Goal: Information Seeking & Learning: Check status

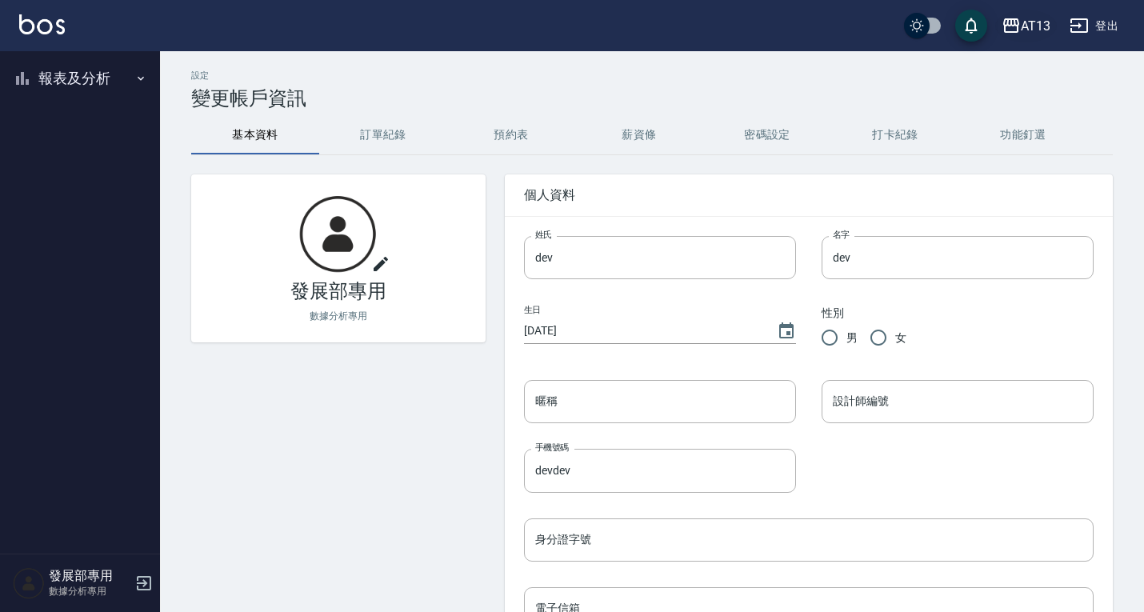
click at [1031, 41] on button "AT13" at bounding box center [1026, 26] width 62 height 33
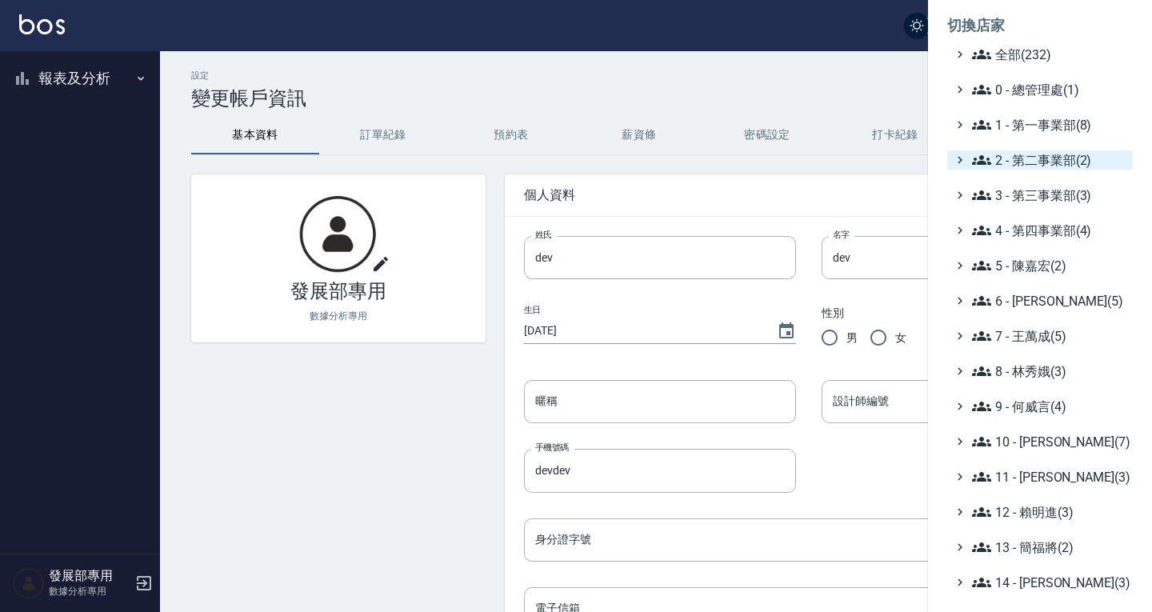
drag, startPoint x: 1052, startPoint y: 157, endPoint x: 1053, endPoint y: 166, distance: 8.8
click at [1053, 157] on span "2 - 第二事業部(2)" at bounding box center [1049, 159] width 154 height 19
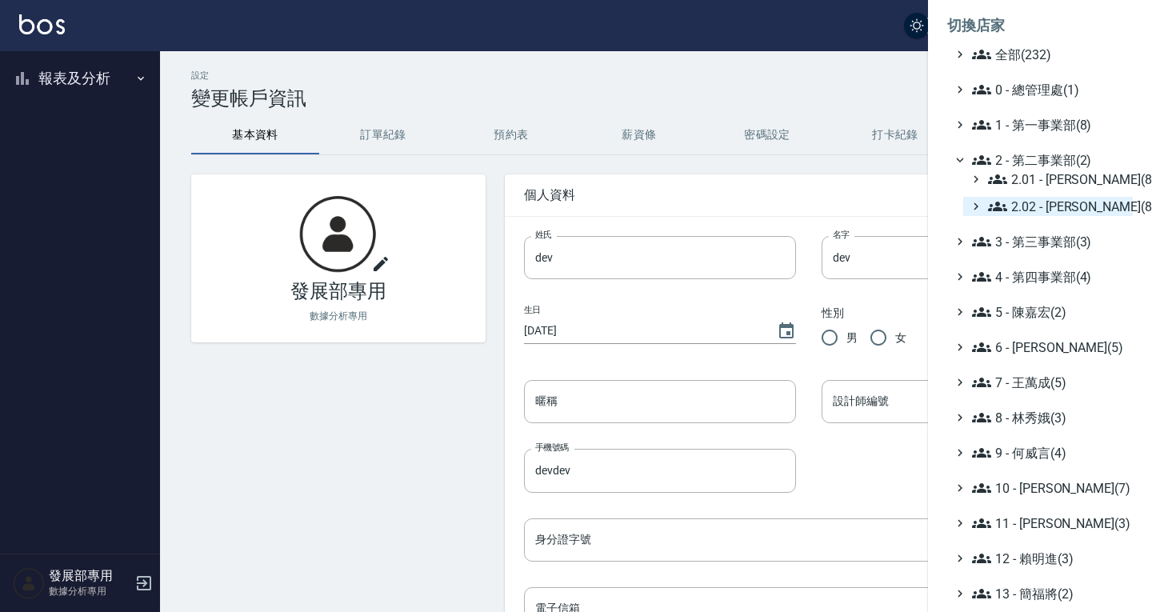
click at [1047, 212] on span "2.02 - [PERSON_NAME](8)" at bounding box center [1057, 206] width 138 height 19
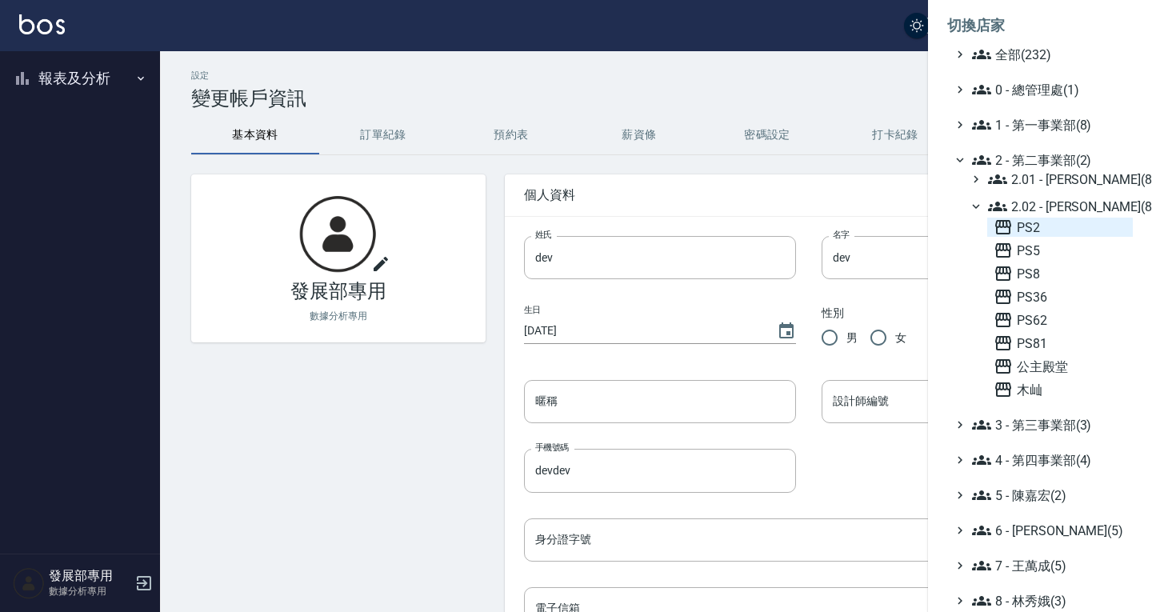
click at [1053, 230] on span "PS2" at bounding box center [1059, 227] width 133 height 19
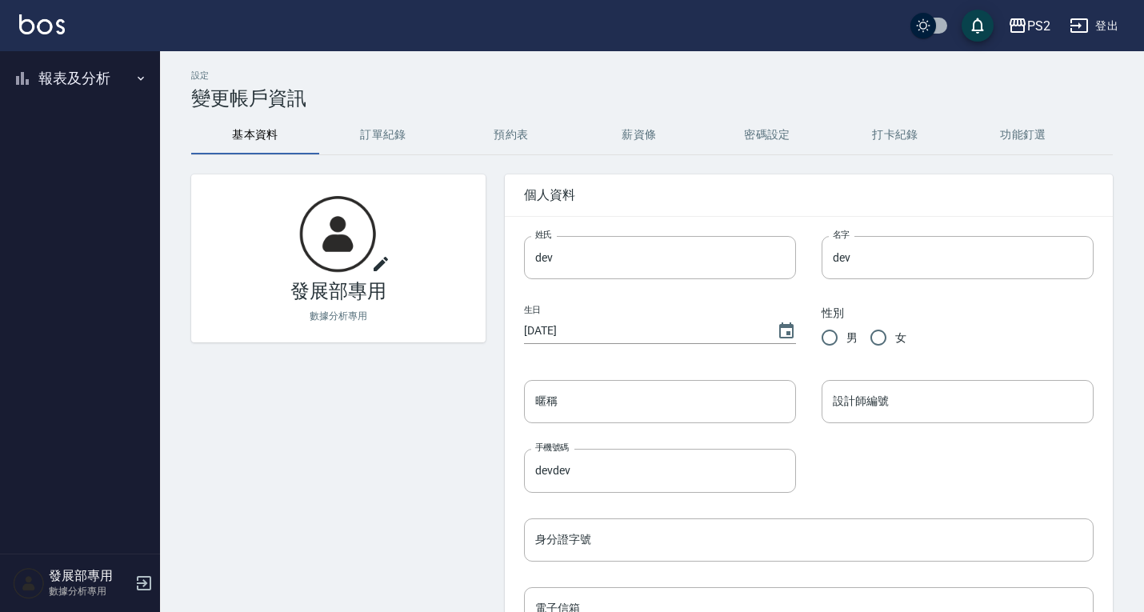
drag, startPoint x: 48, startPoint y: 74, endPoint x: 66, endPoint y: 81, distance: 18.7
click at [66, 81] on button "報表及分析" at bounding box center [79, 79] width 147 height 42
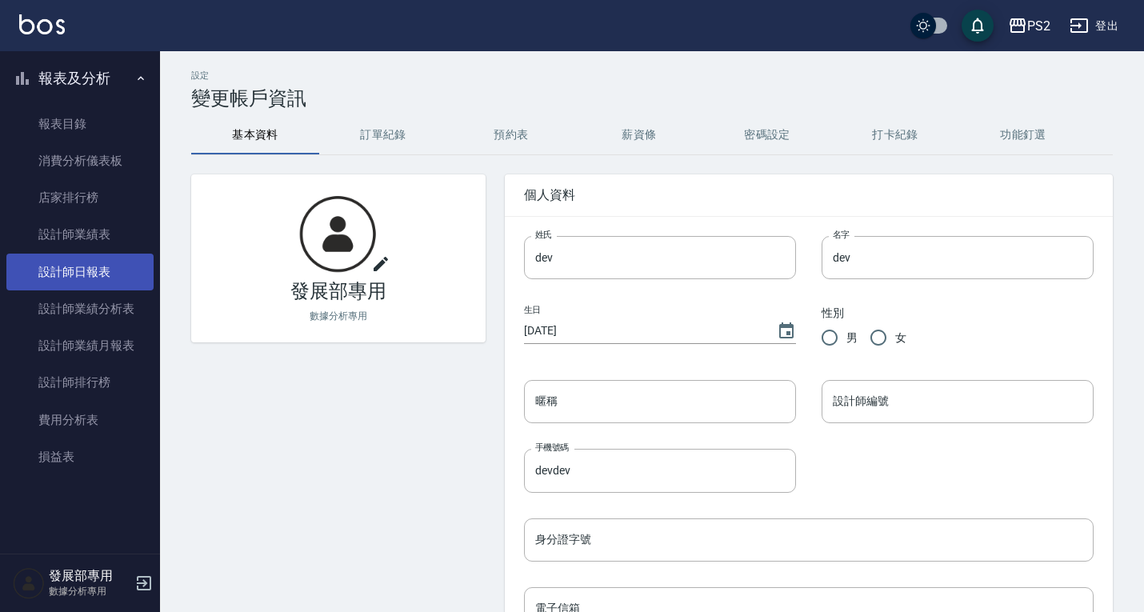
click at [87, 261] on link "設計師日報表" at bounding box center [79, 271] width 147 height 37
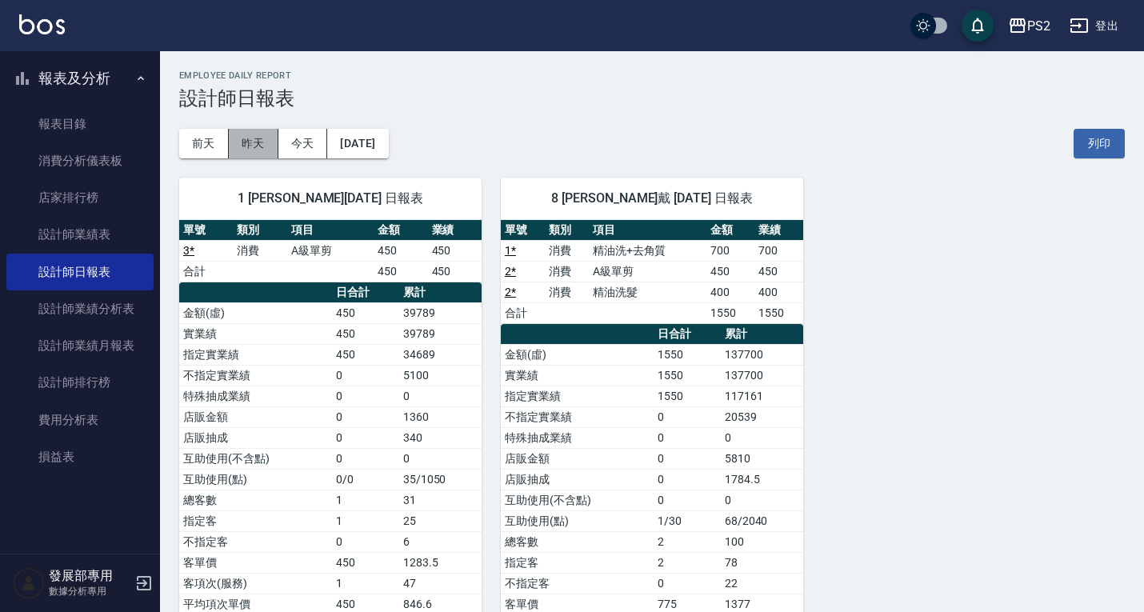
click at [265, 138] on button "昨天" at bounding box center [254, 144] width 50 height 30
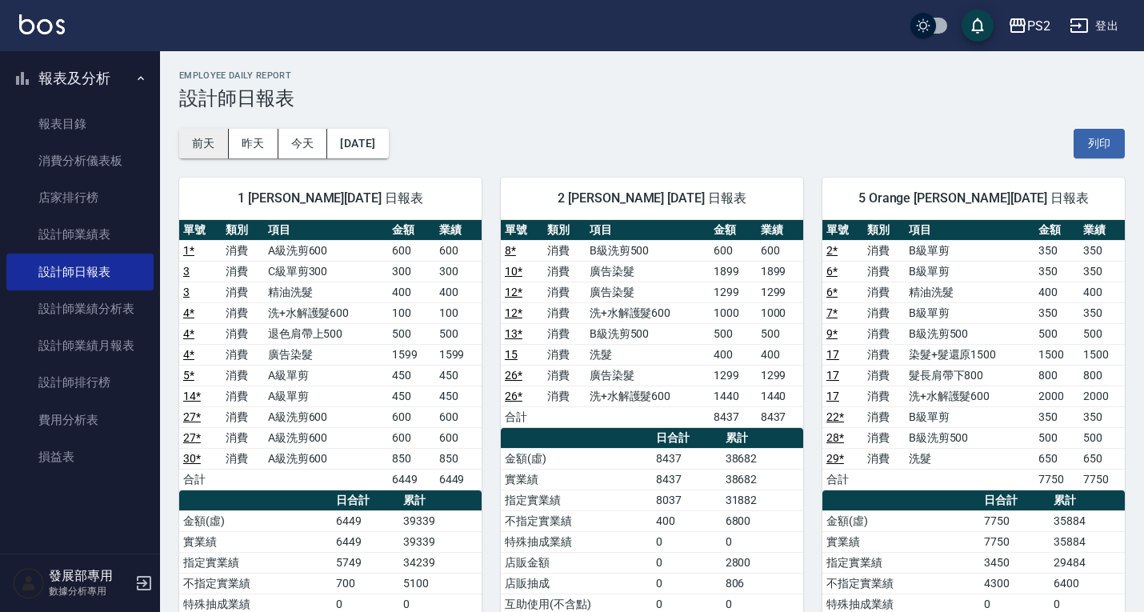
click at [212, 144] on button "前天" at bounding box center [204, 144] width 50 height 30
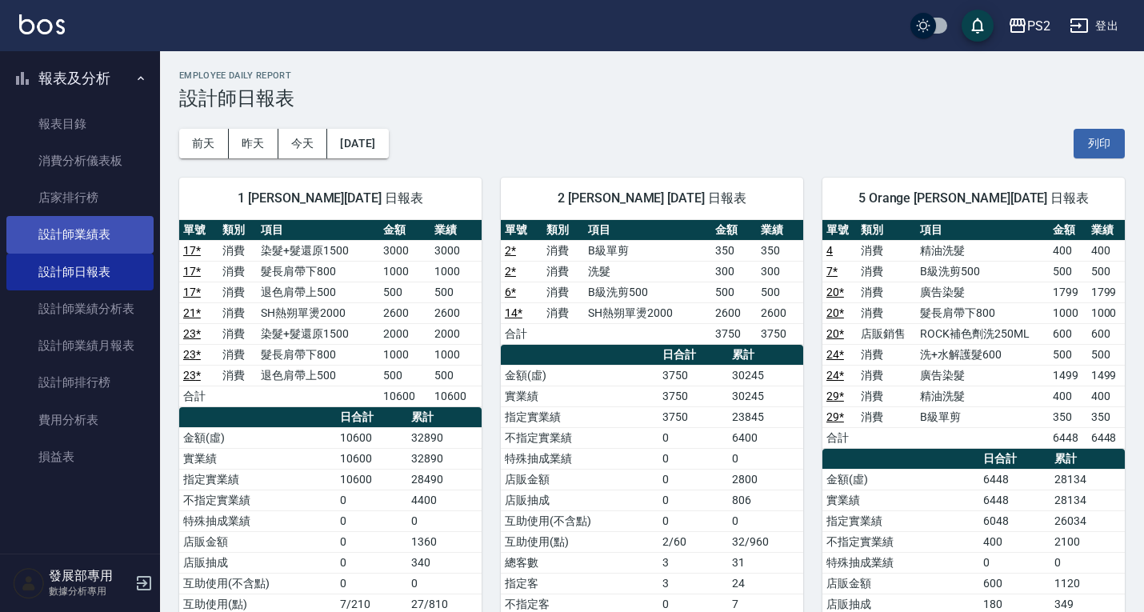
click at [74, 230] on link "設計師業績表" at bounding box center [79, 234] width 147 height 37
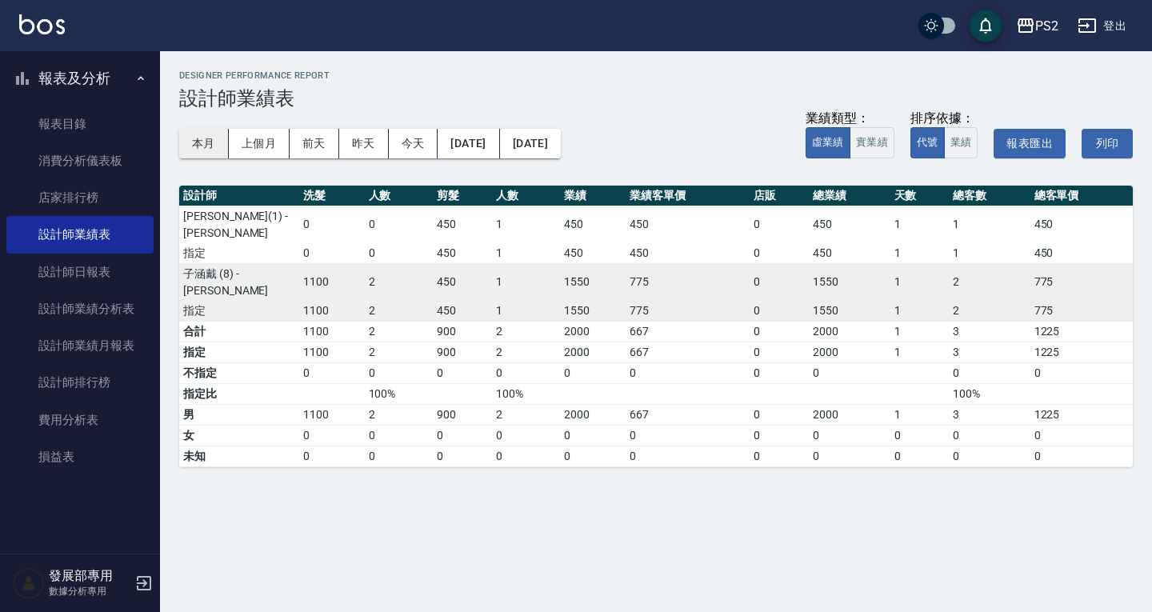
click at [208, 142] on button "本月" at bounding box center [204, 144] width 50 height 30
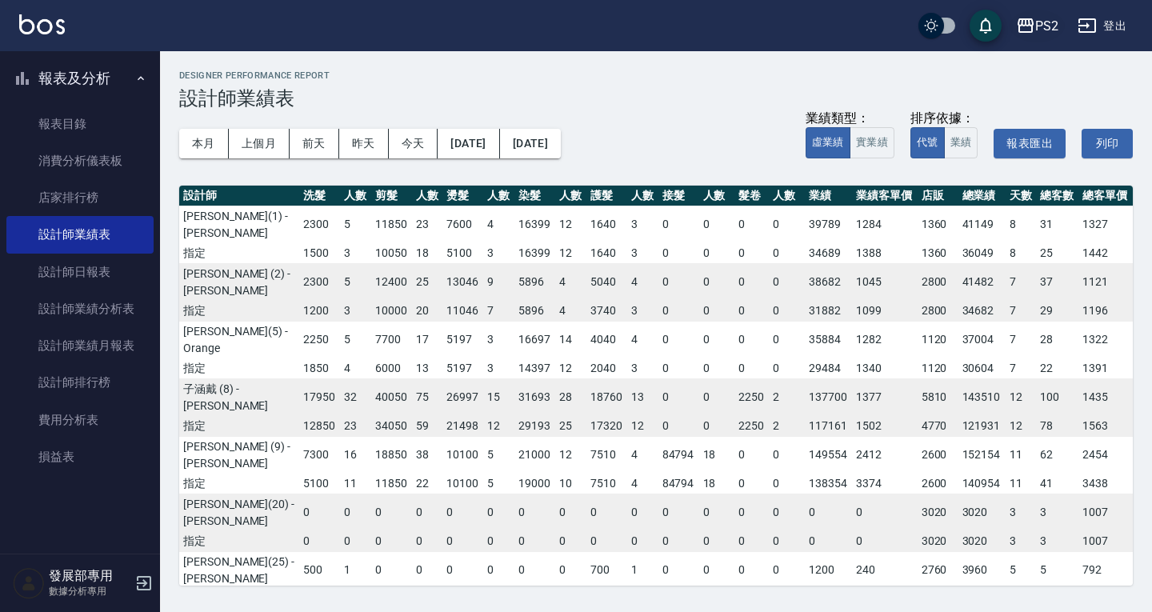
click at [1044, 34] on div "PS2" at bounding box center [1046, 26] width 23 height 20
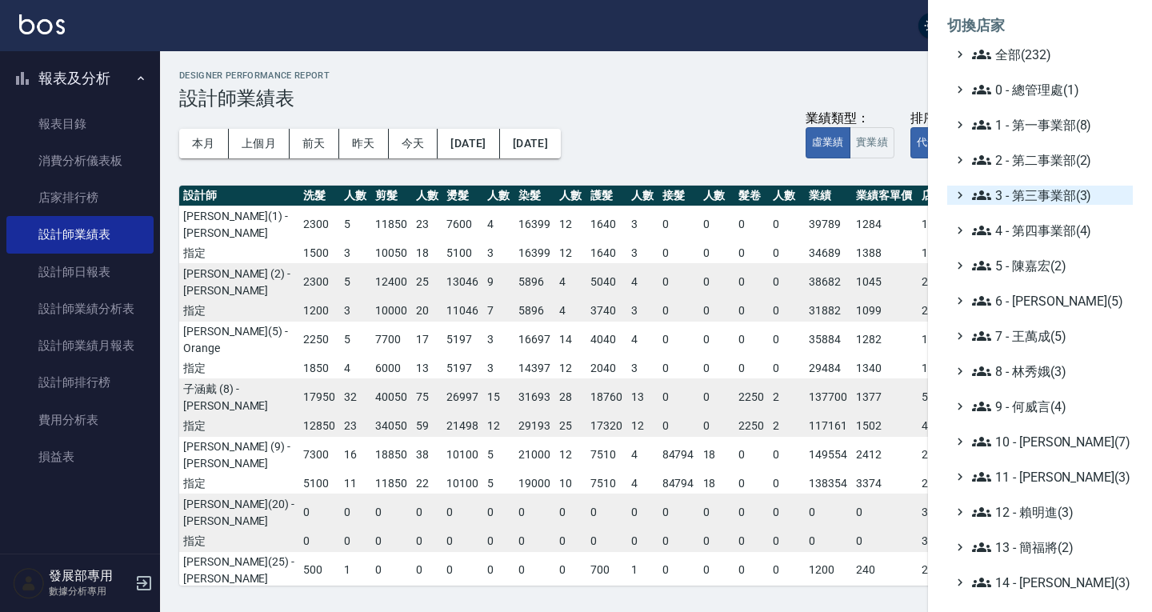
click at [1033, 200] on span "3 - 第三事業部(3)" at bounding box center [1049, 195] width 154 height 19
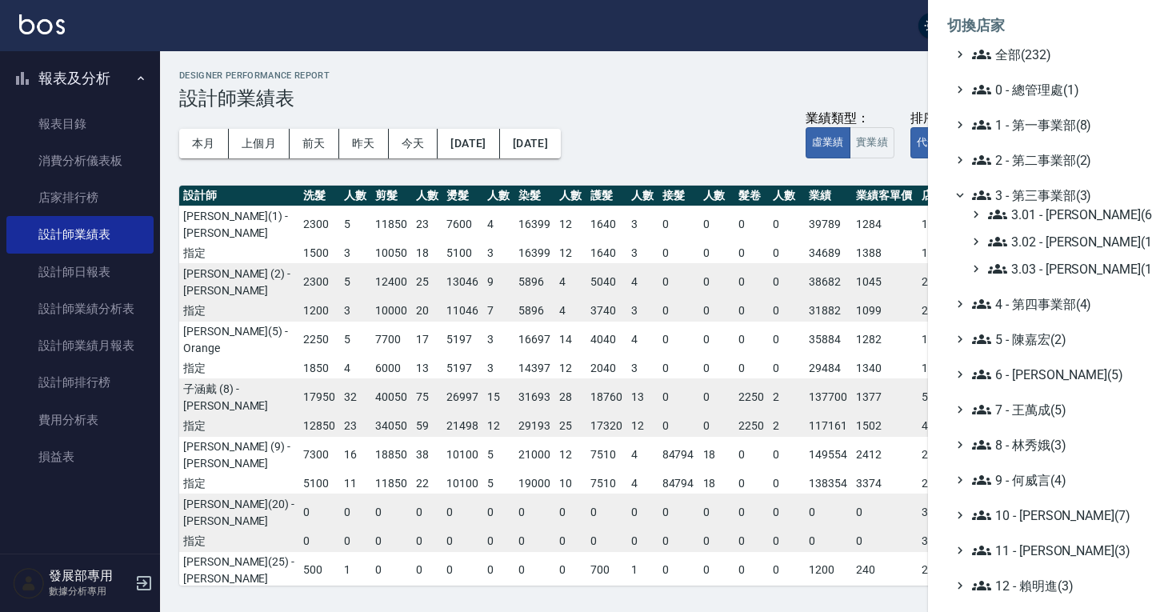
click at [1033, 200] on span "3 - 第三事業部(3)" at bounding box center [1049, 195] width 154 height 19
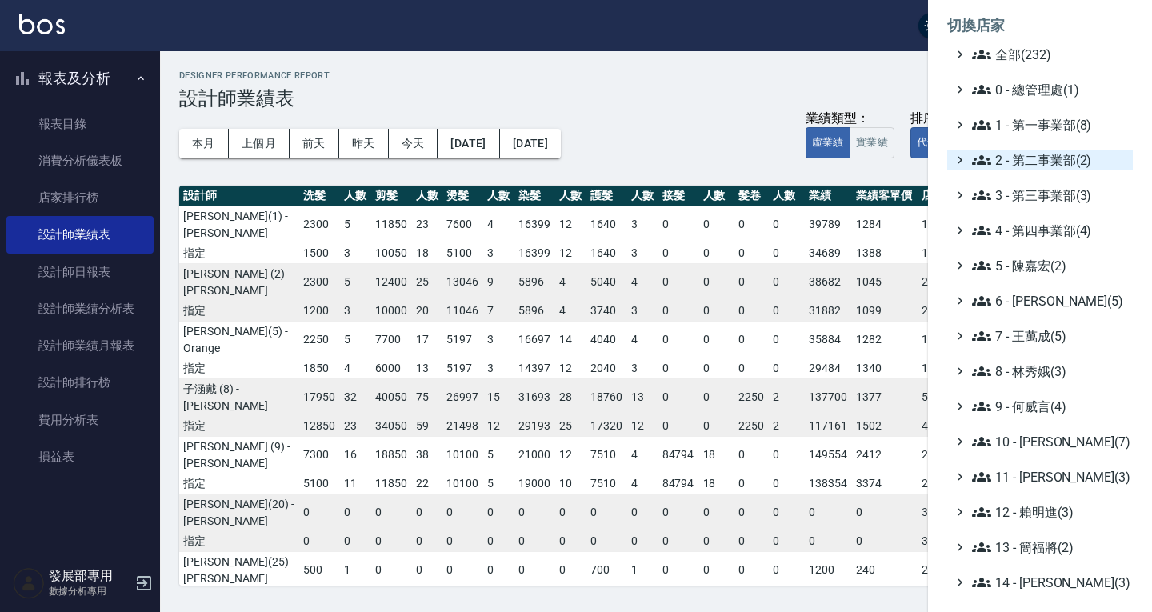
click at [1027, 159] on span "2 - 第二事業部(2)" at bounding box center [1049, 159] width 154 height 19
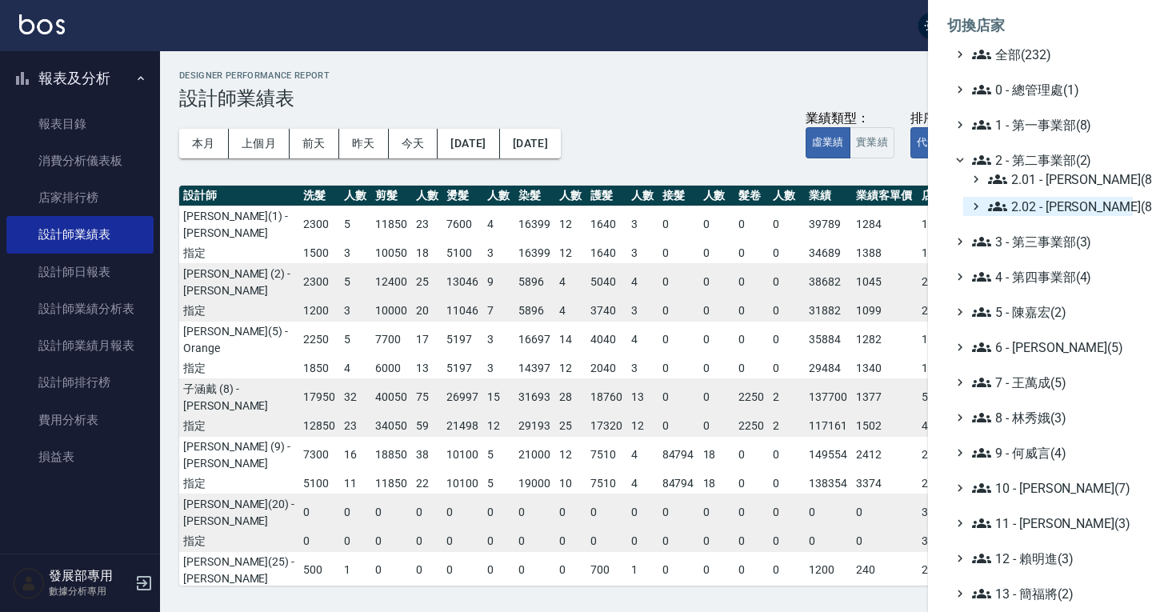
click at [1032, 203] on span "2.02 - 何恭霖(8)" at bounding box center [1057, 206] width 138 height 19
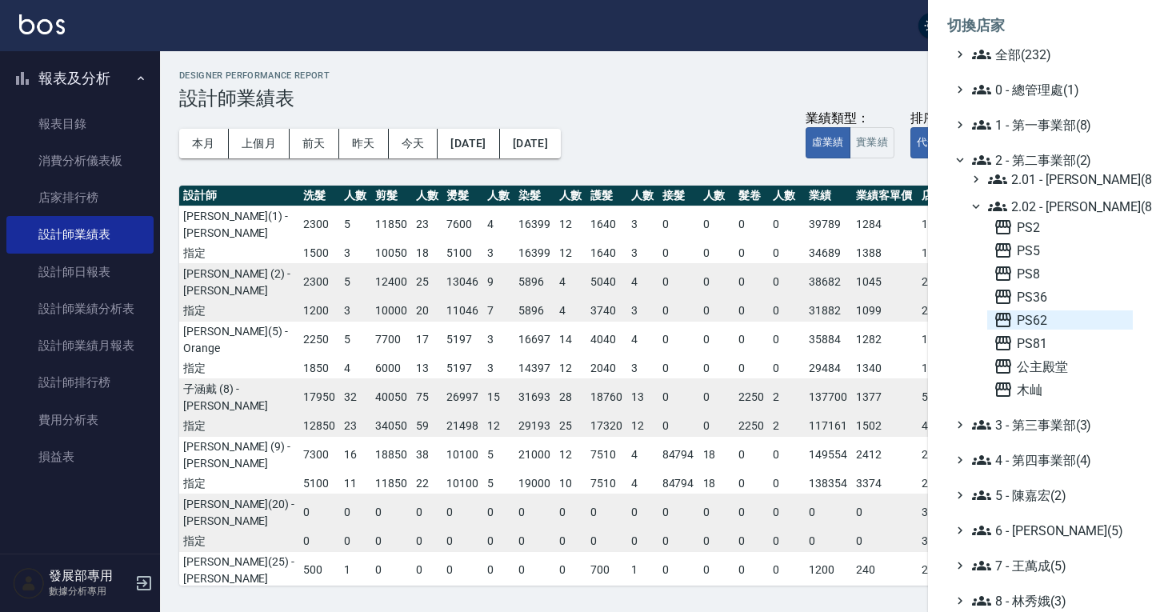
click at [1048, 316] on span "PS62" at bounding box center [1059, 319] width 133 height 19
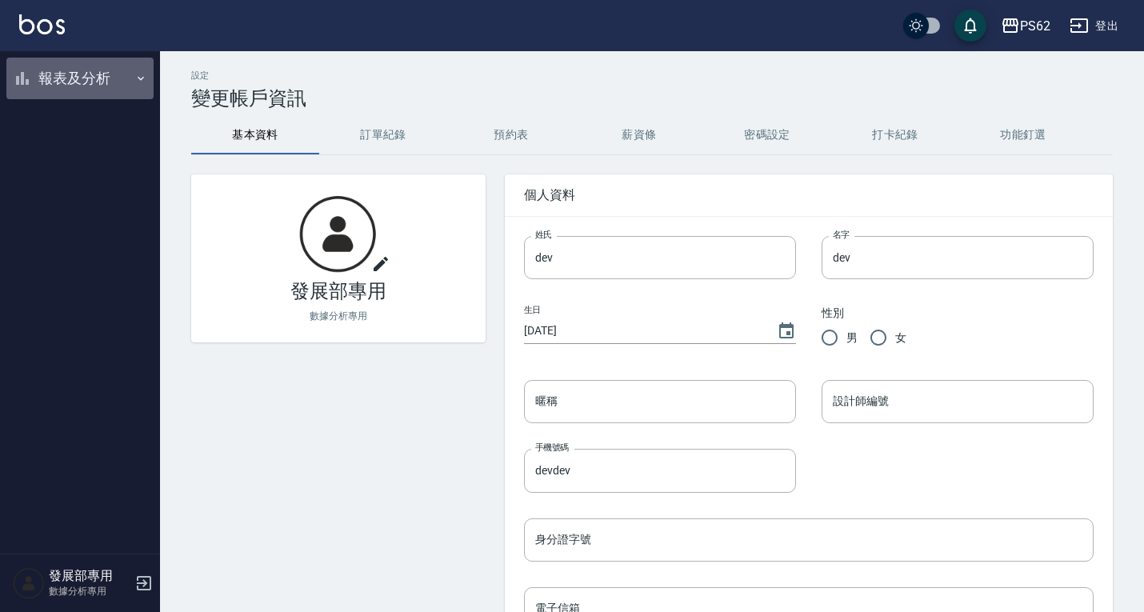
click at [76, 84] on button "報表及分析" at bounding box center [79, 79] width 147 height 42
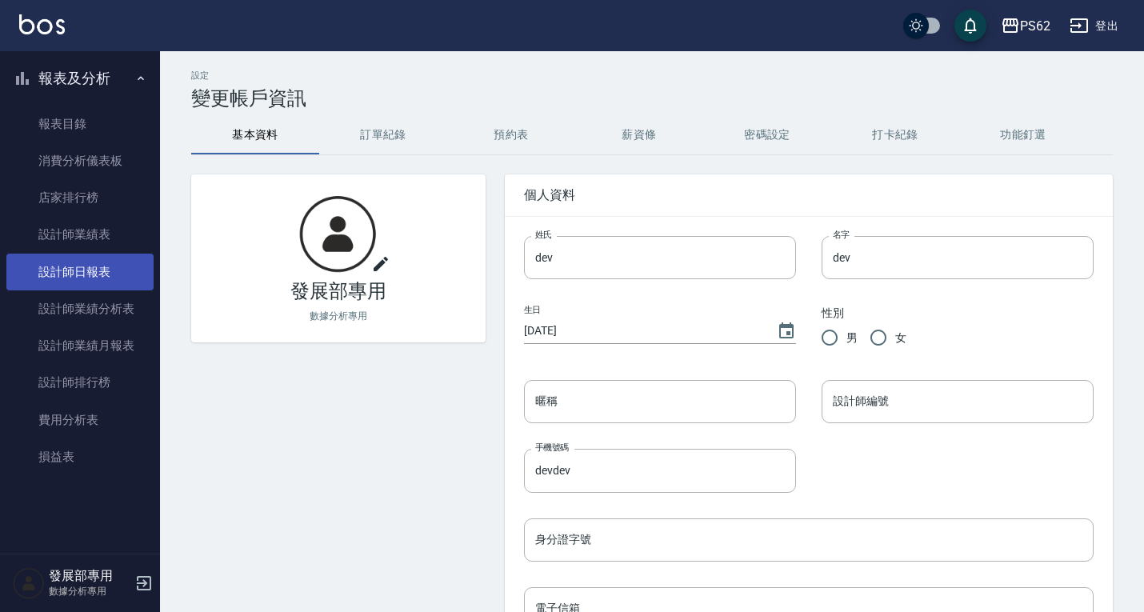
click at [94, 277] on link "設計師日報表" at bounding box center [79, 271] width 147 height 37
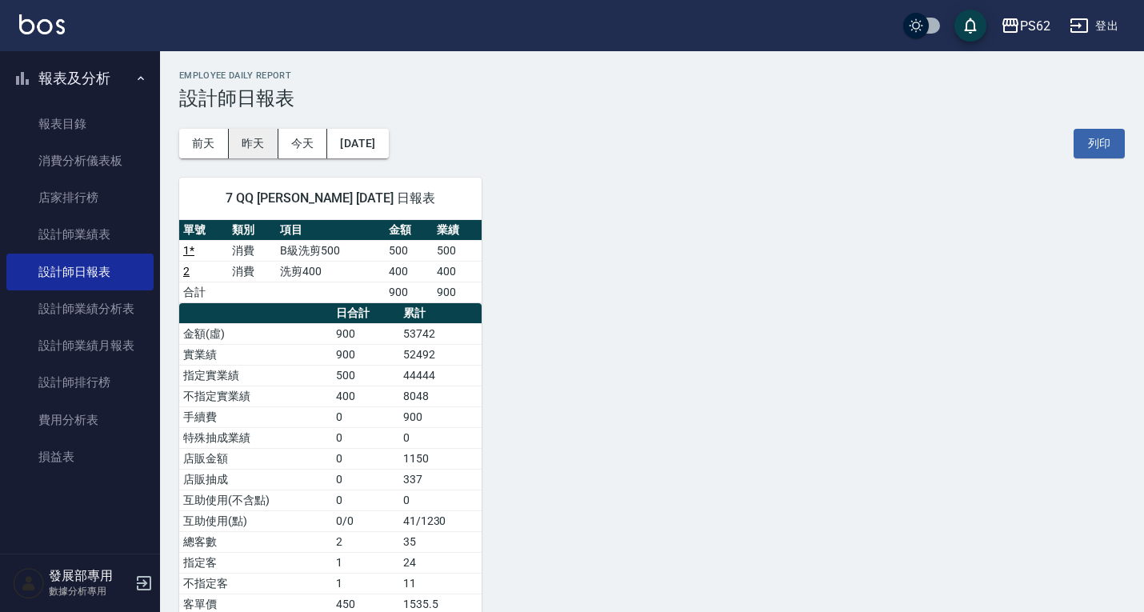
click at [236, 155] on button "昨天" at bounding box center [254, 144] width 50 height 30
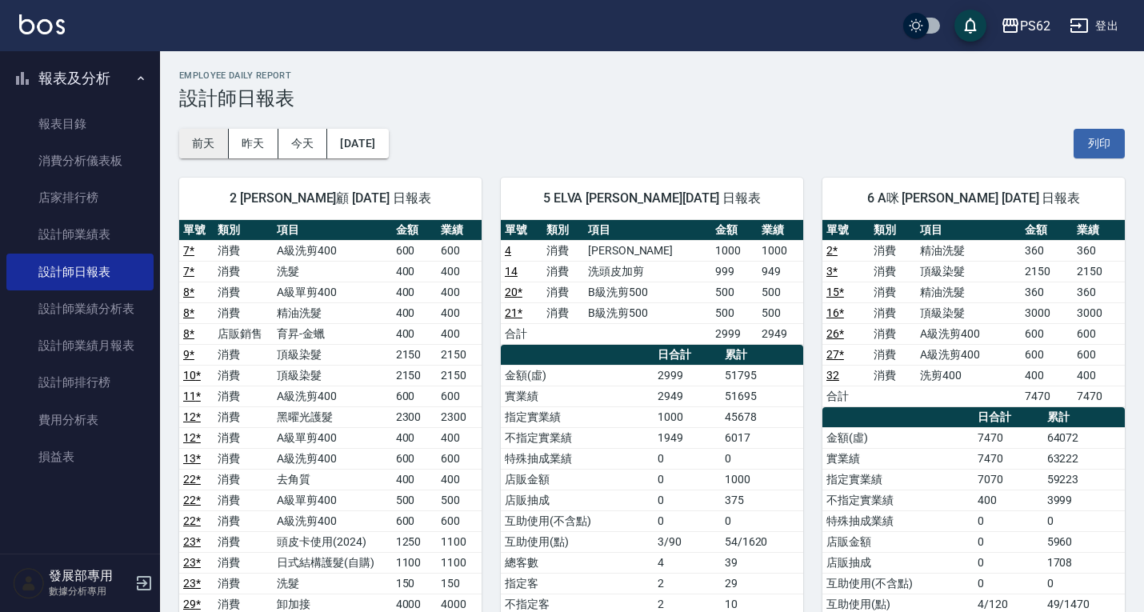
click at [192, 135] on button "前天" at bounding box center [204, 144] width 50 height 30
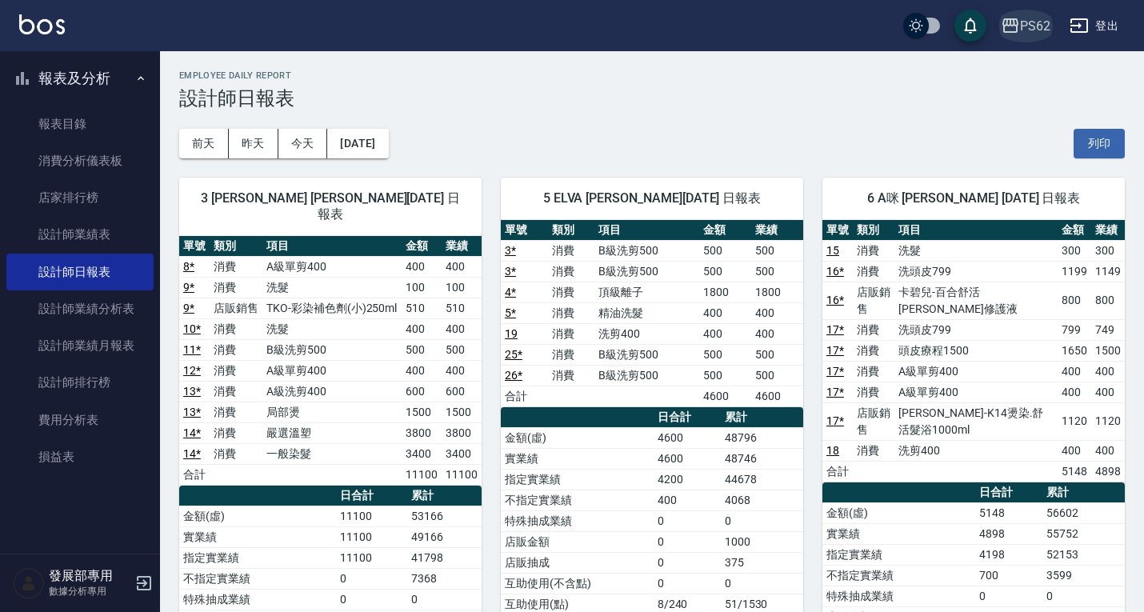
click at [1041, 22] on div "PS62" at bounding box center [1035, 26] width 30 height 20
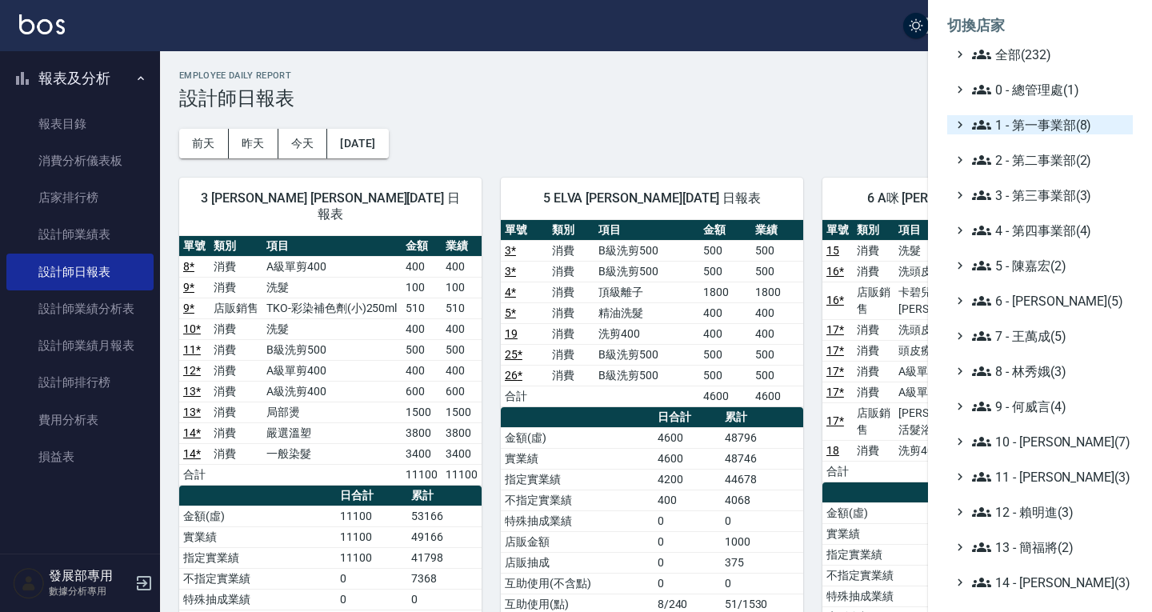
click at [1045, 134] on ul "全部(232) 0 - 總管理處(1) 1 - 第一事業部(8) 2 - 第二事業部(2) 3 - 第三事業部(3) 4 - 第四事業部(4) 5 - [PE…" at bounding box center [1040, 441] width 186 height 793
click at [1045, 126] on span "1 - 第一事業部(8)" at bounding box center [1049, 124] width 154 height 19
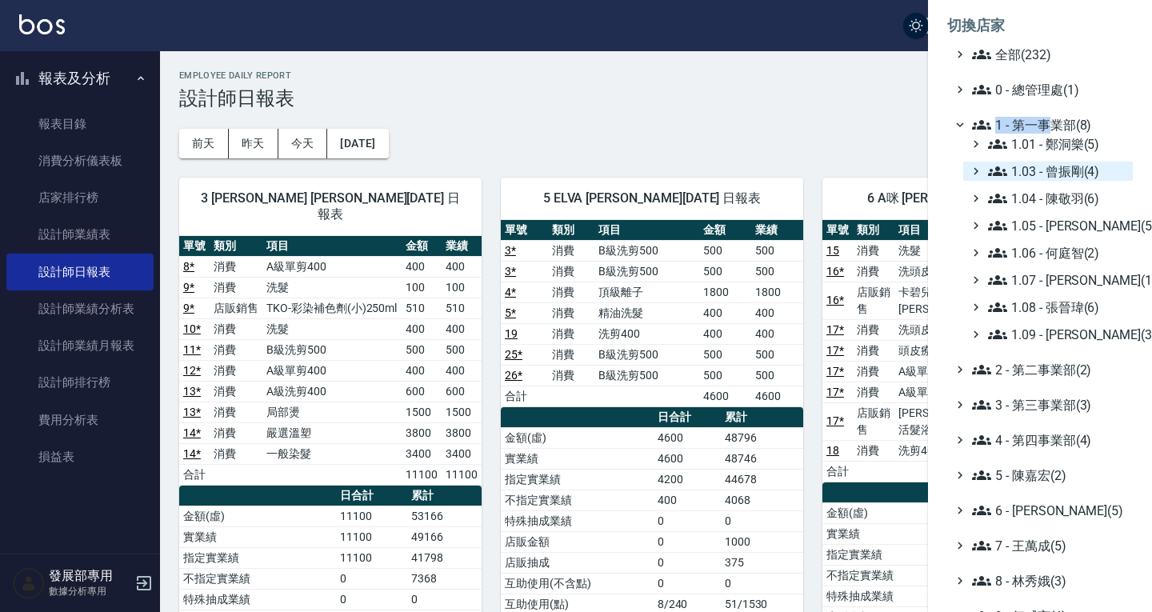
click at [1046, 167] on span "1.03 - 曾振剛(4)" at bounding box center [1057, 171] width 138 height 19
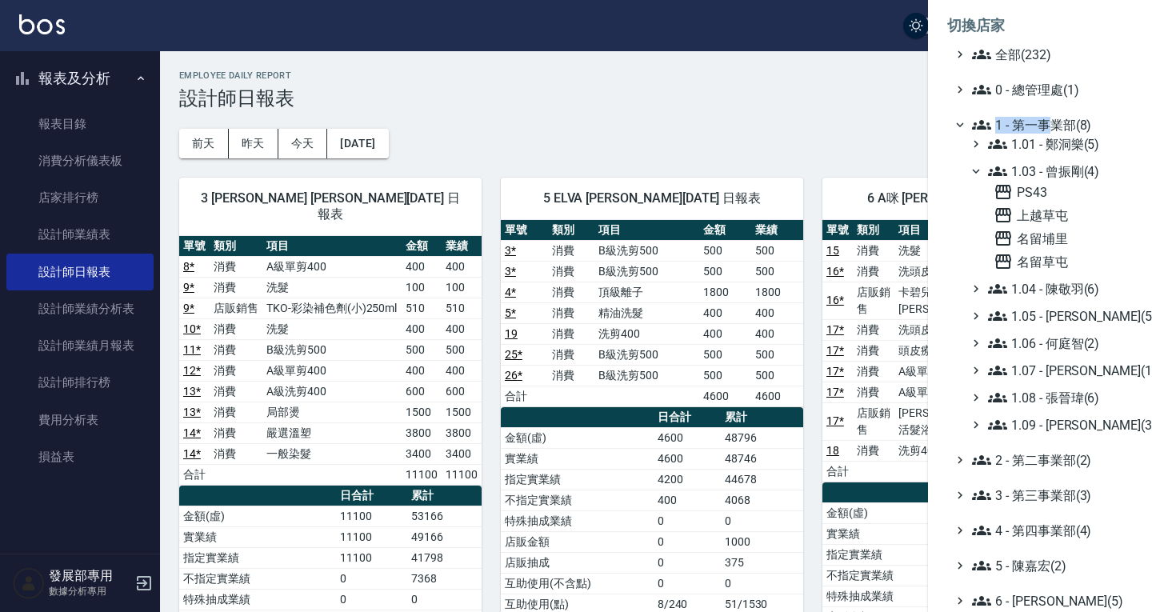
click at [1046, 169] on span "1.03 - 曾振剛(4)" at bounding box center [1057, 171] width 138 height 19
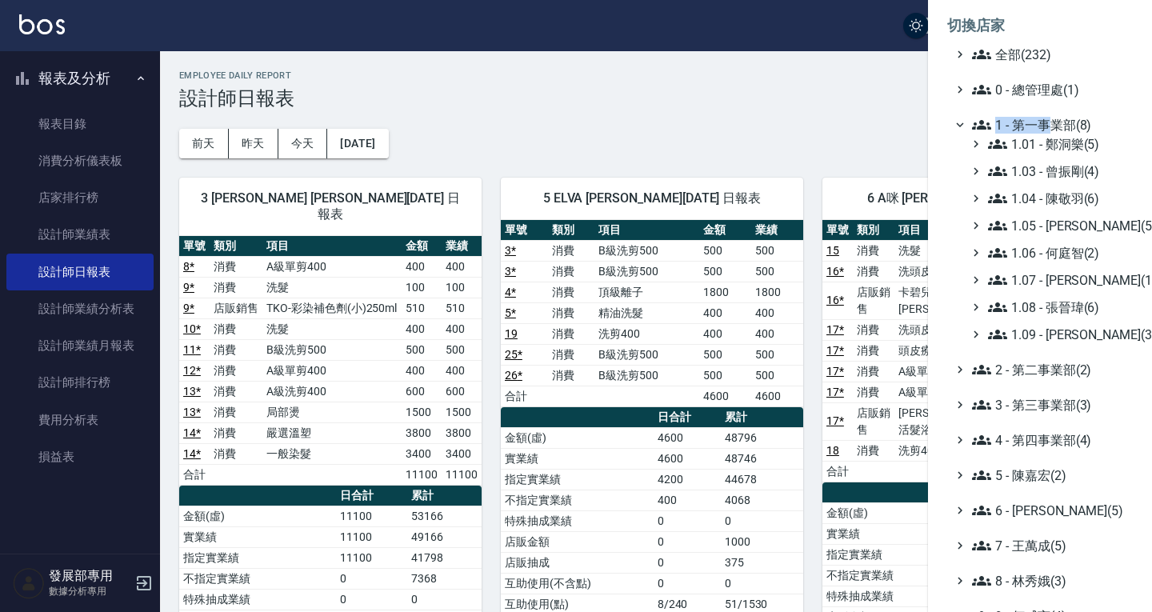
click at [1046, 169] on span "1.03 - 曾振剛(4)" at bounding box center [1057, 171] width 138 height 19
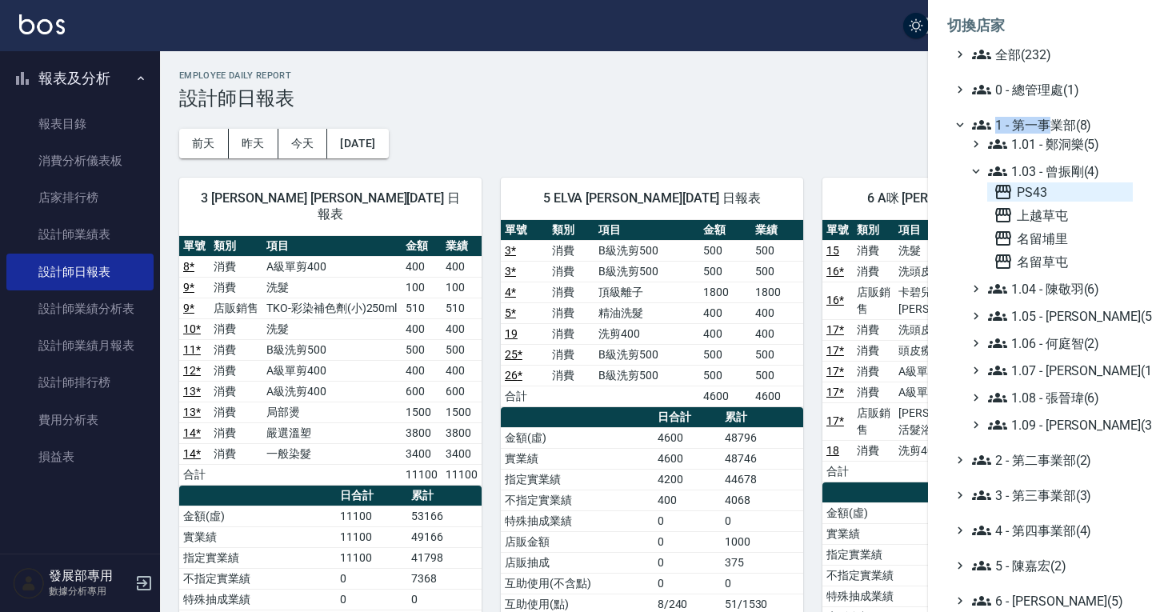
click at [1038, 194] on span "PS43" at bounding box center [1059, 191] width 133 height 19
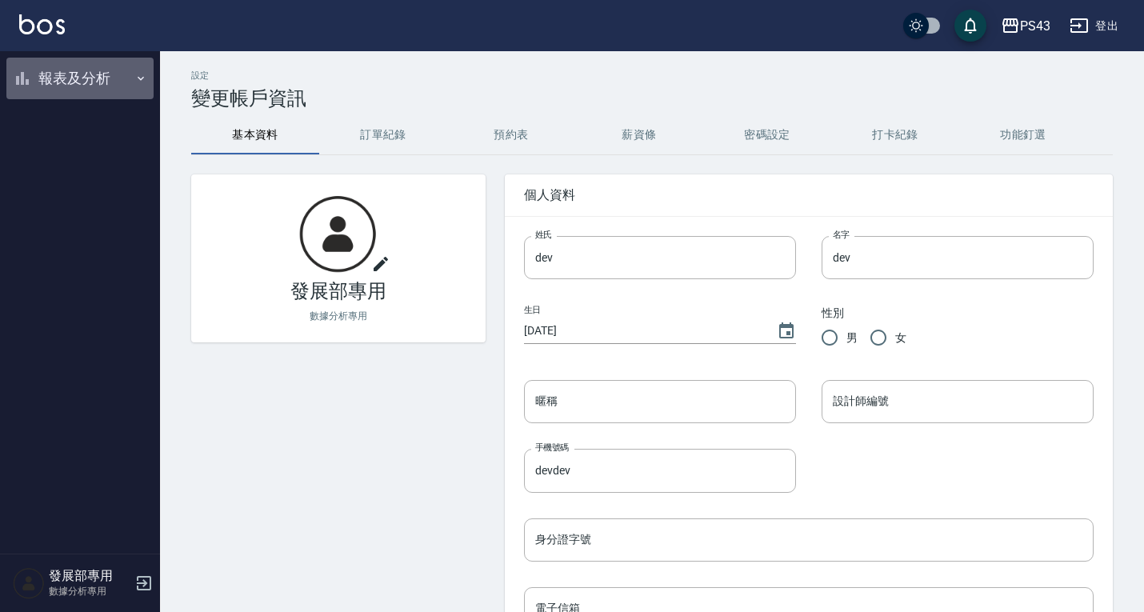
click at [60, 70] on button "報表及分析" at bounding box center [79, 79] width 147 height 42
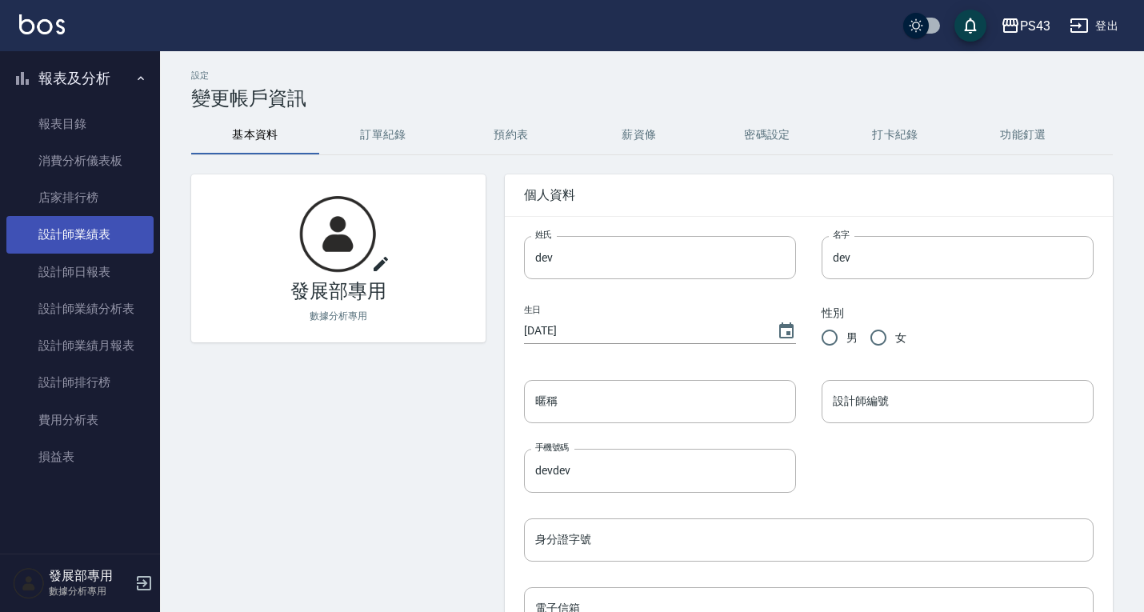
drag, startPoint x: 87, startPoint y: 273, endPoint x: 121, endPoint y: 249, distance: 41.7
click at [87, 273] on link "設計師日報表" at bounding box center [79, 271] width 147 height 37
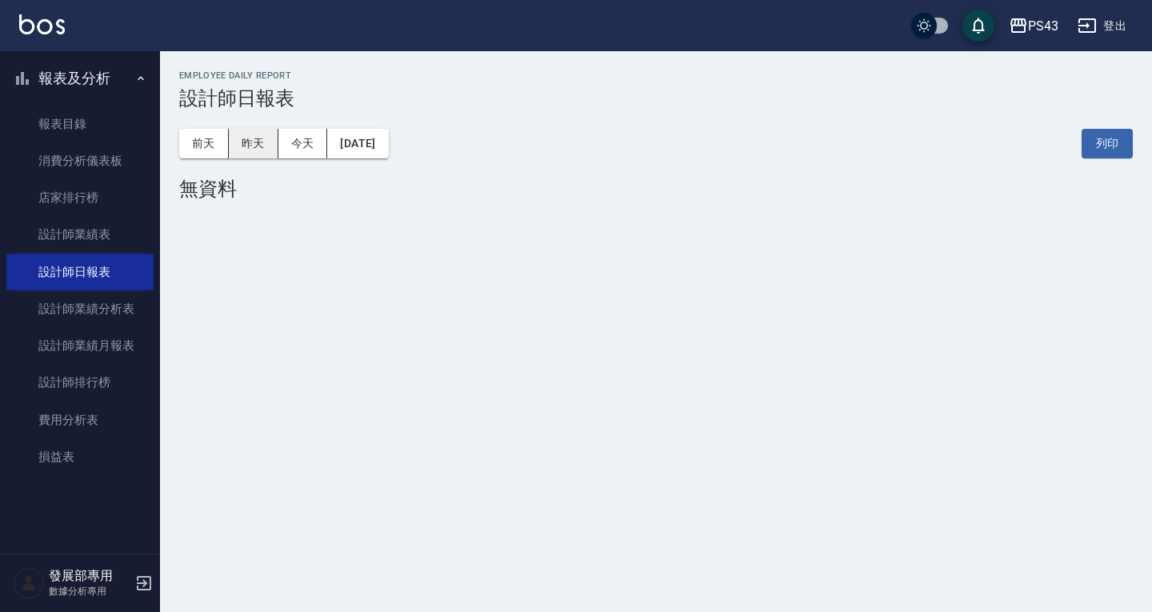
click at [261, 145] on button "昨天" at bounding box center [254, 144] width 50 height 30
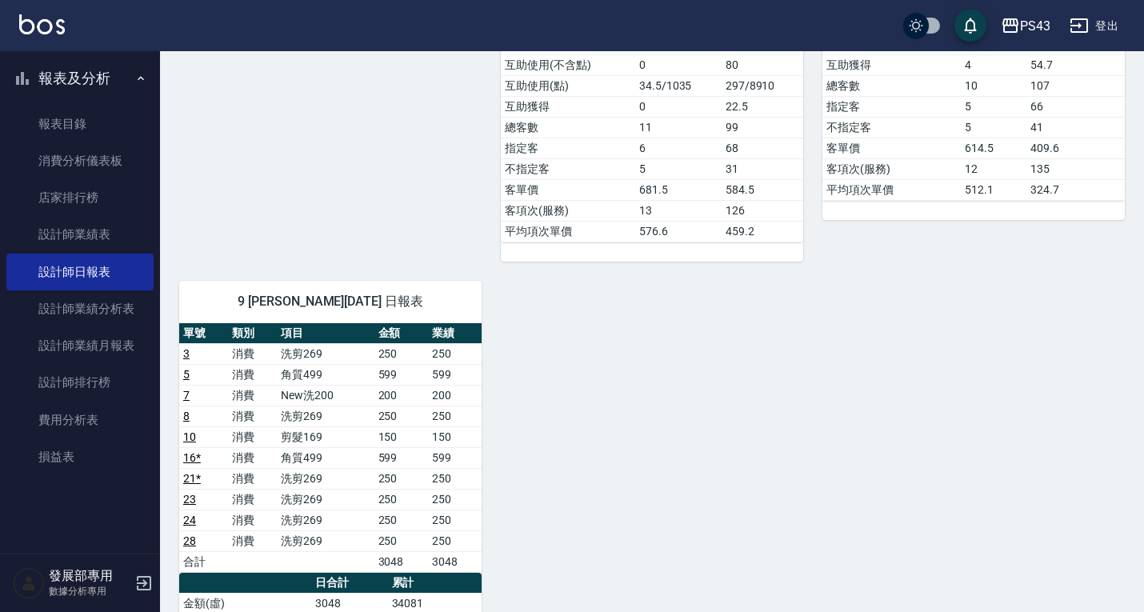
scroll to position [800, 0]
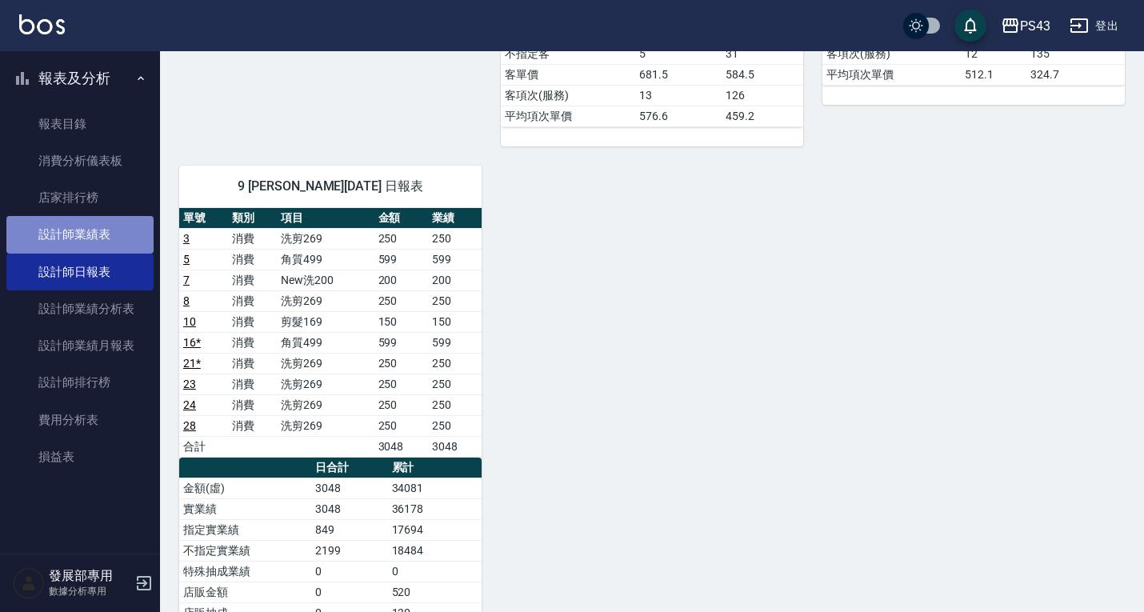
click at [108, 226] on link "設計師業績表" at bounding box center [79, 234] width 147 height 37
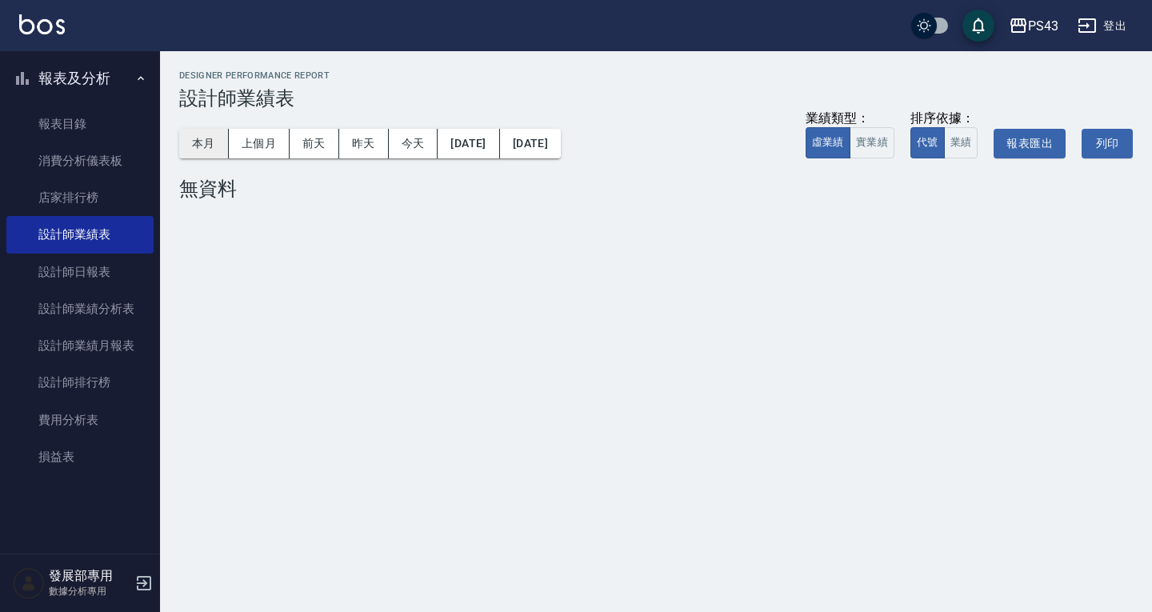
click at [210, 138] on button "本月" at bounding box center [204, 144] width 50 height 30
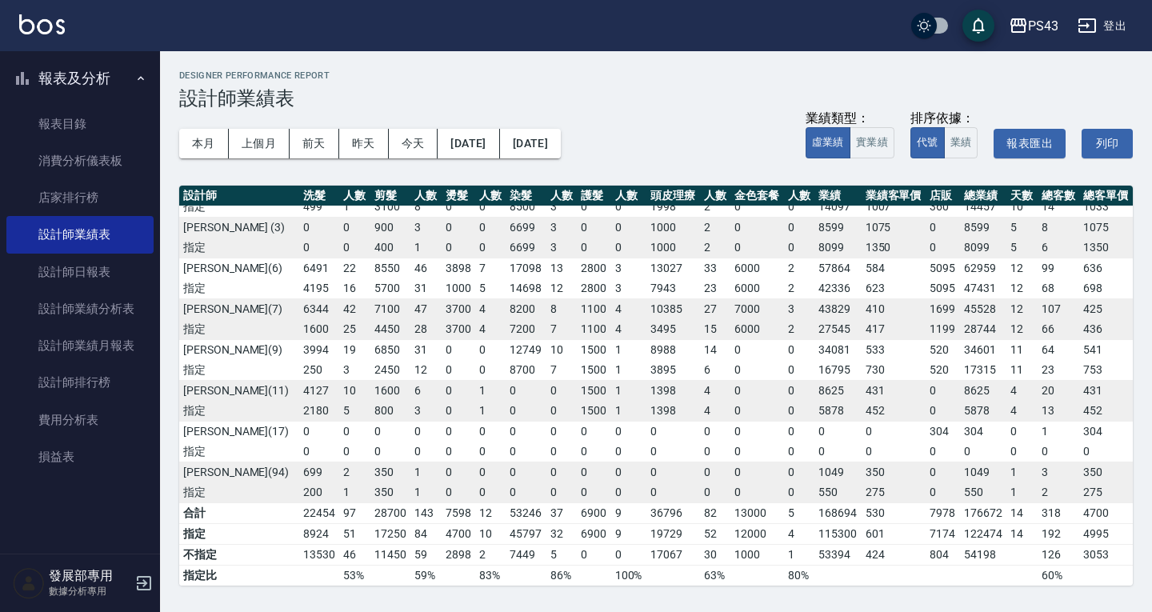
scroll to position [30, 0]
click at [257, 135] on button "上個月" at bounding box center [259, 144] width 61 height 30
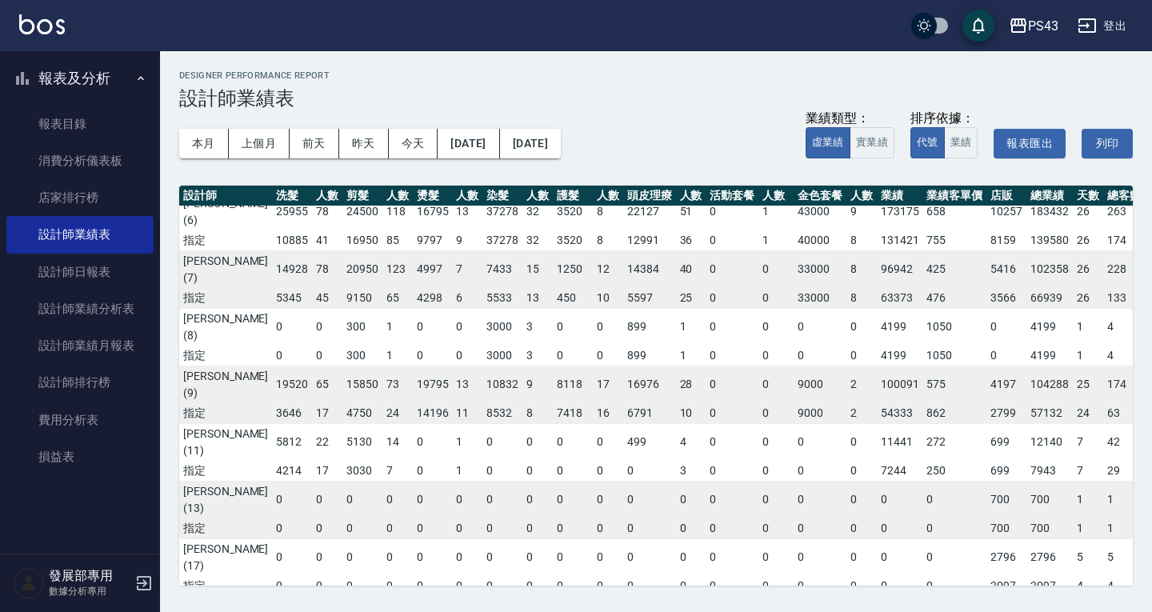
scroll to position [111, 16]
